Goal: Navigation & Orientation: Find specific page/section

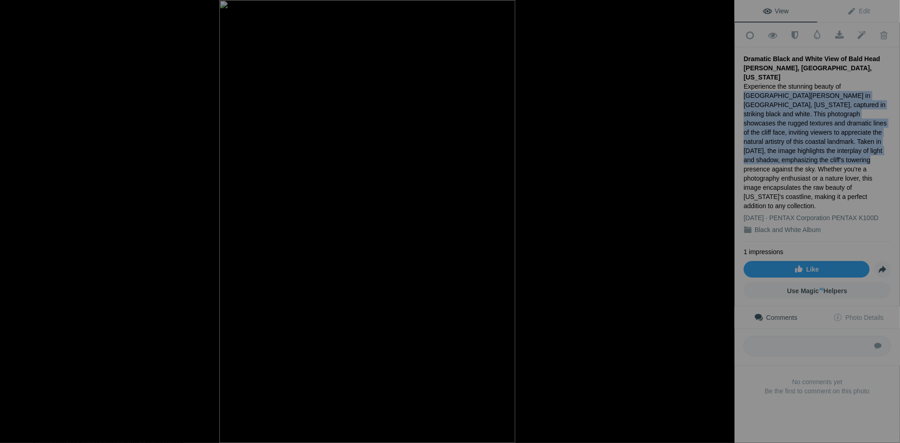
drag, startPoint x: 836, startPoint y: 73, endPoint x: 764, endPoint y: 149, distance: 104.8
click at [764, 149] on div "Experience the stunning beauty of Bald Head Cliff in Ogunquit, Maine, captured …" at bounding box center [817, 146] width 147 height 129
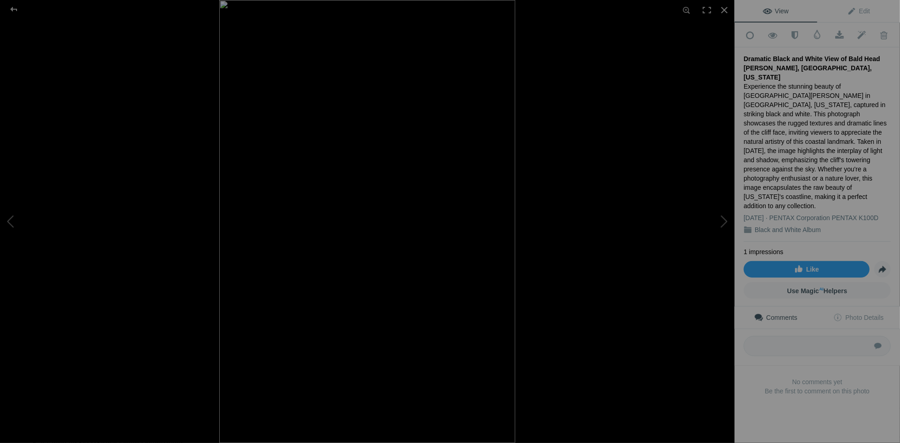
drag, startPoint x: 764, startPoint y: 149, endPoint x: 770, endPoint y: 55, distance: 94.5
click at [770, 55] on div "Dramatic Black and White View of Bald Head Cliff, Ogunquit, Maine" at bounding box center [817, 68] width 147 height 28
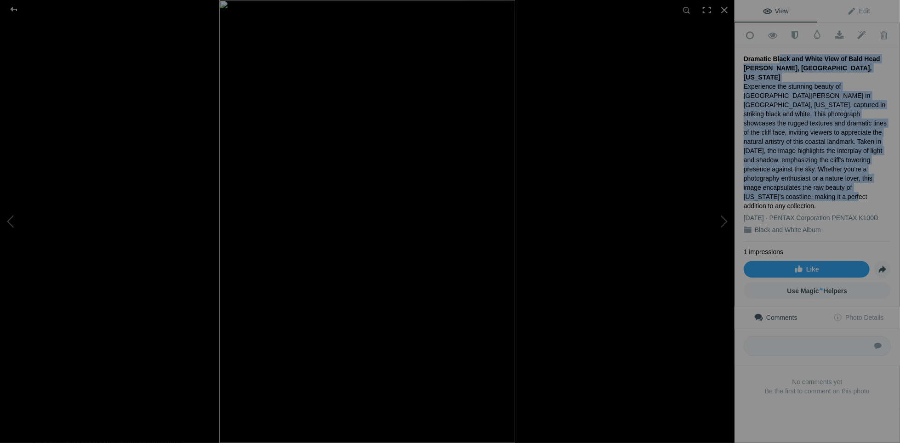
drag, startPoint x: 774, startPoint y: 53, endPoint x: 816, endPoint y: 172, distance: 126.0
click at [816, 172] on div "Dramatic Black and White View of Bald Head Cliff, Ogunquit, Maine Experience th…" at bounding box center [817, 144] width 147 height 195
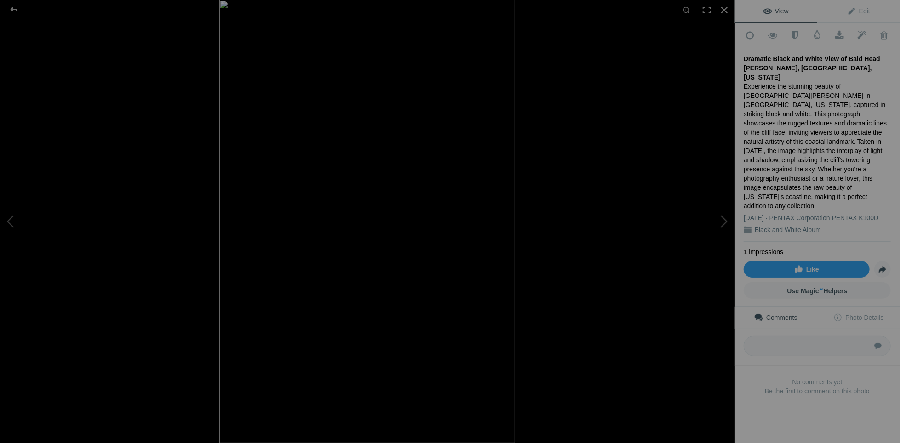
click at [745, 57] on div "Dramatic Black and White View of Bald Head Cliff, Ogunquit, Maine" at bounding box center [817, 68] width 147 height 28
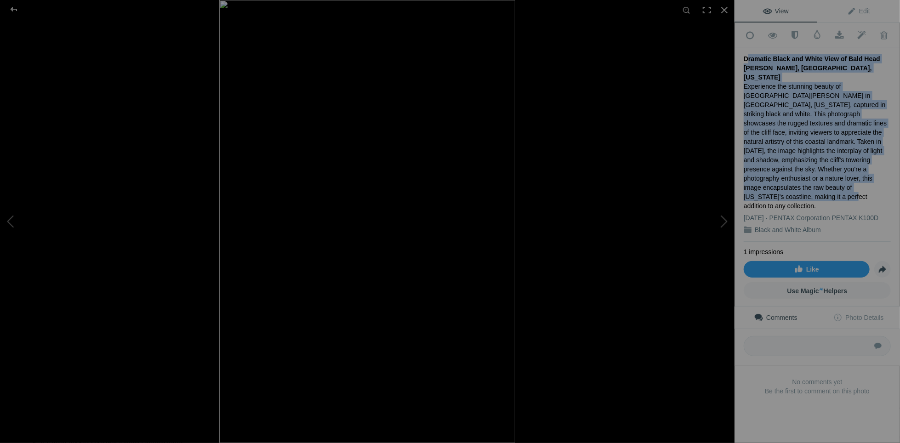
drag, startPoint x: 744, startPoint y: 55, endPoint x: 820, endPoint y: 176, distance: 142.8
click at [820, 177] on div "Dramatic Black and White View of Bald Head Cliff, Ogunquit, Maine Experience th…" at bounding box center [817, 144] width 147 height 195
copy div "Dramatic Black and White View of Bald Head Cliff, Ogunquit, Maine Experience th…"
click at [727, 10] on div at bounding box center [725, 10] width 20 height 20
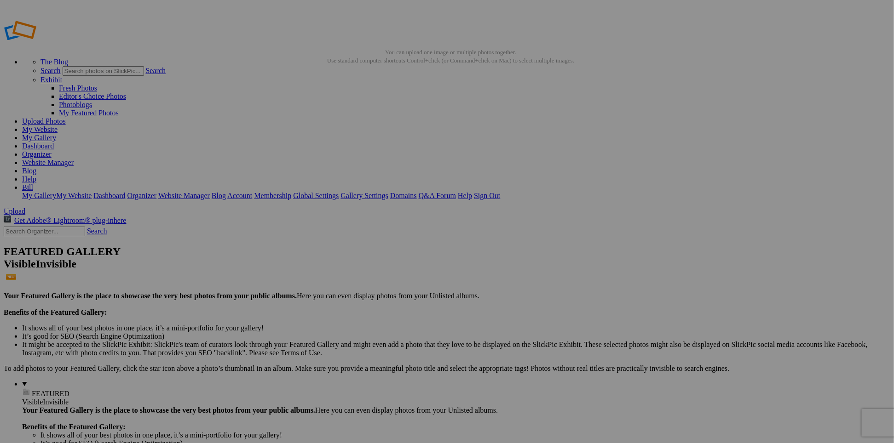
click at [57, 126] on link "My Website" at bounding box center [39, 130] width 35 height 8
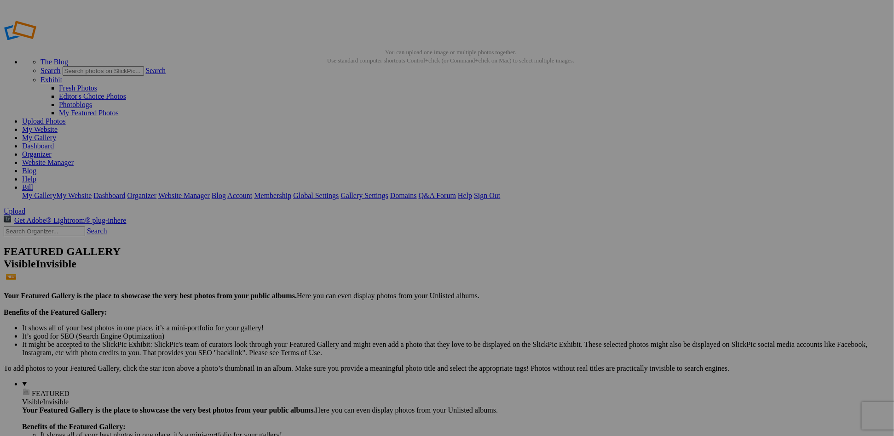
click at [62, 76] on link "Exhibit" at bounding box center [51, 80] width 22 height 8
